Goal: Task Accomplishment & Management: Complete application form

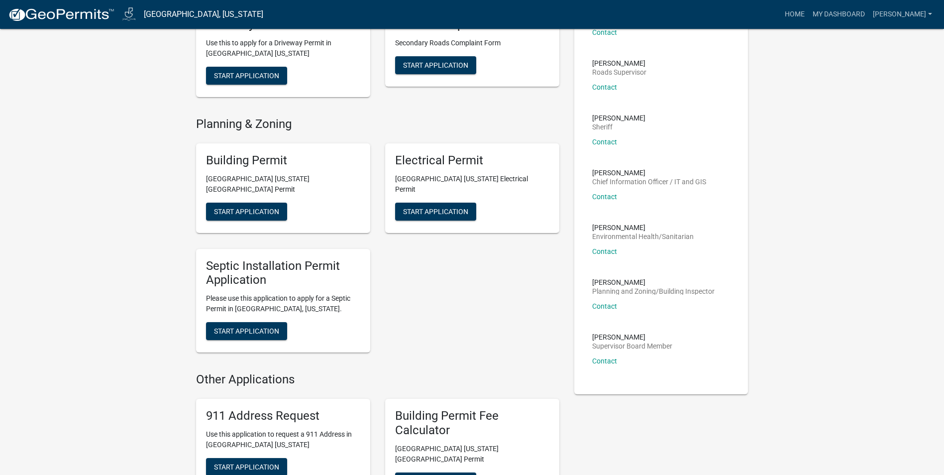
scroll to position [149, 0]
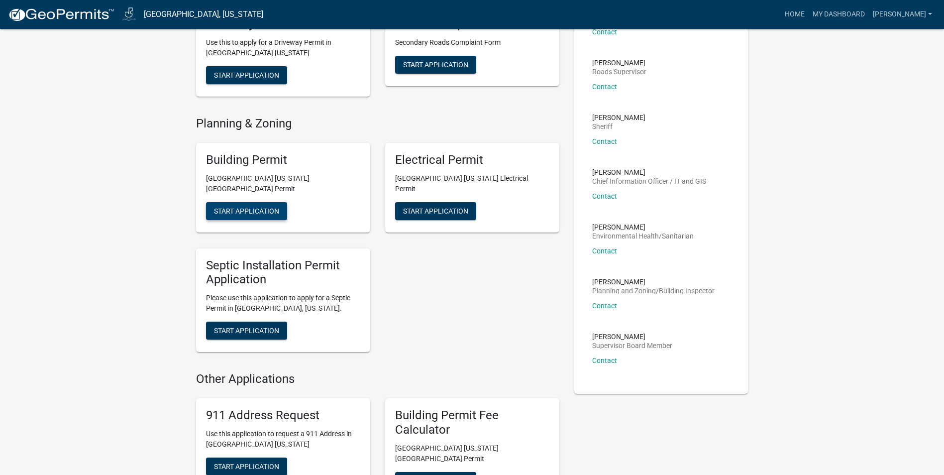
click at [265, 207] on span "Start Application" at bounding box center [246, 211] width 65 height 8
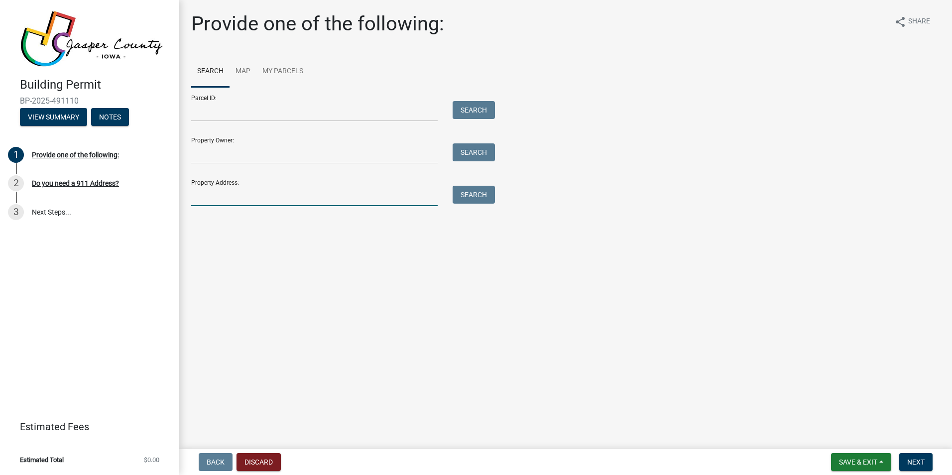
click at [313, 193] on input "Property Address:" at bounding box center [314, 196] width 246 height 20
type input "[STREET_ADDRESS]"
click at [340, 197] on input "[STREET_ADDRESS]" at bounding box center [314, 196] width 246 height 20
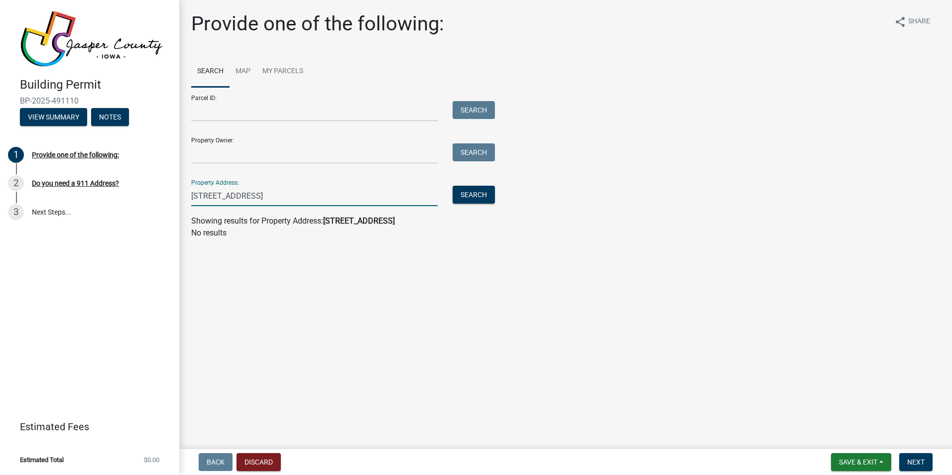
type input "[STREET_ADDRESS]"
drag, startPoint x: 347, startPoint y: 346, endPoint x: 364, endPoint y: 286, distance: 62.9
click at [349, 345] on main "Provide one of the following: share Share Search Map My Parcels Parcel ID: Sear…" at bounding box center [565, 222] width 773 height 445
click at [391, 255] on main "Provide one of the following: share Share Search Map My Parcels Parcel ID: Sear…" at bounding box center [565, 222] width 773 height 445
click at [294, 198] on input "[STREET_ADDRESS]" at bounding box center [314, 196] width 246 height 20
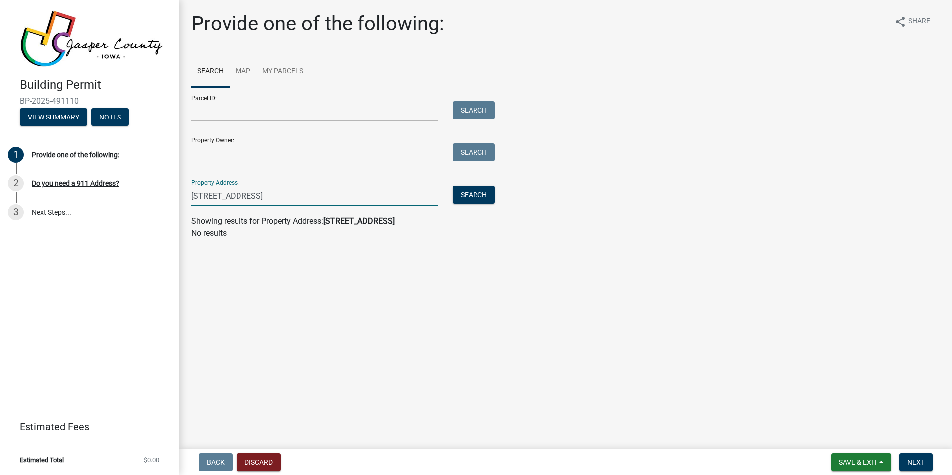
click at [294, 198] on input "[STREET_ADDRESS]" at bounding box center [314, 196] width 246 height 20
drag, startPoint x: 252, startPoint y: 153, endPoint x: 268, endPoint y: 154, distance: 15.5
click at [253, 153] on input "Property Owner:" at bounding box center [314, 153] width 246 height 20
click at [404, 193] on input "Property Address:" at bounding box center [314, 196] width 246 height 20
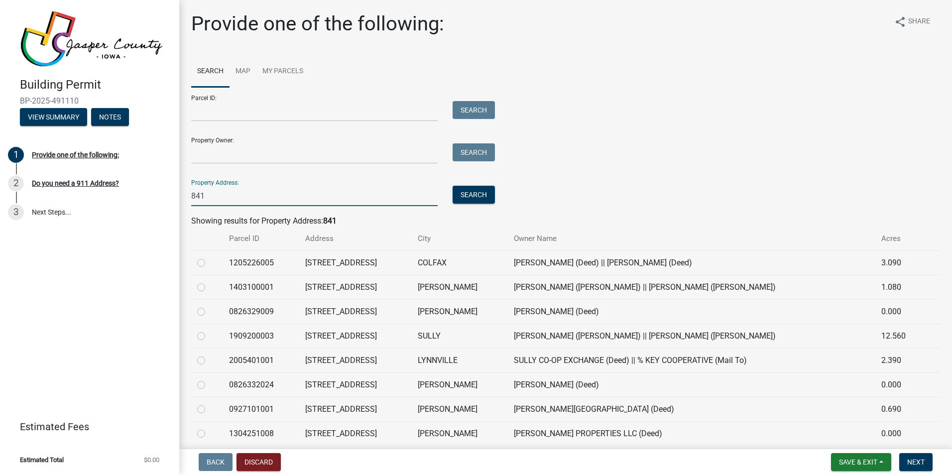
type input "841"
click at [439, 236] on th "City" at bounding box center [460, 238] width 96 height 23
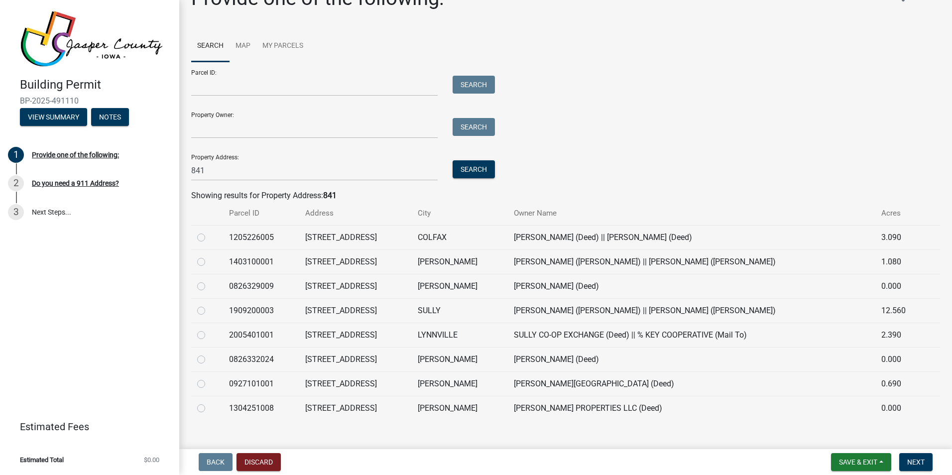
scroll to position [39, 0]
